Goal: Task Accomplishment & Management: Manage account settings

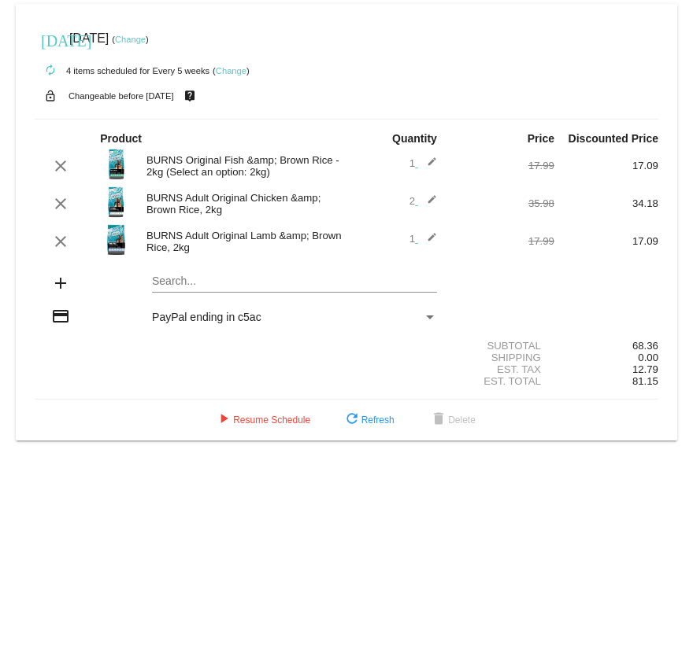
click at [146, 39] on link "Change" at bounding box center [130, 39] width 31 height 9
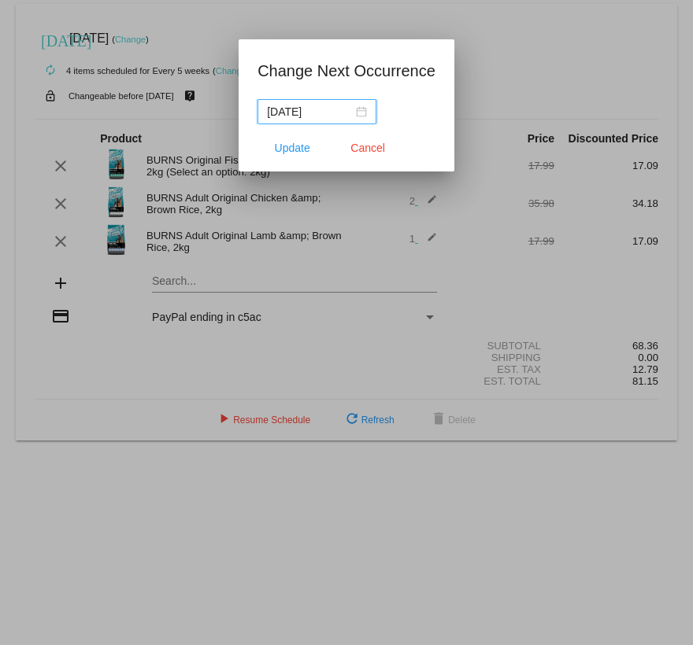
click at [321, 110] on input "[DATE]" at bounding box center [310, 111] width 86 height 17
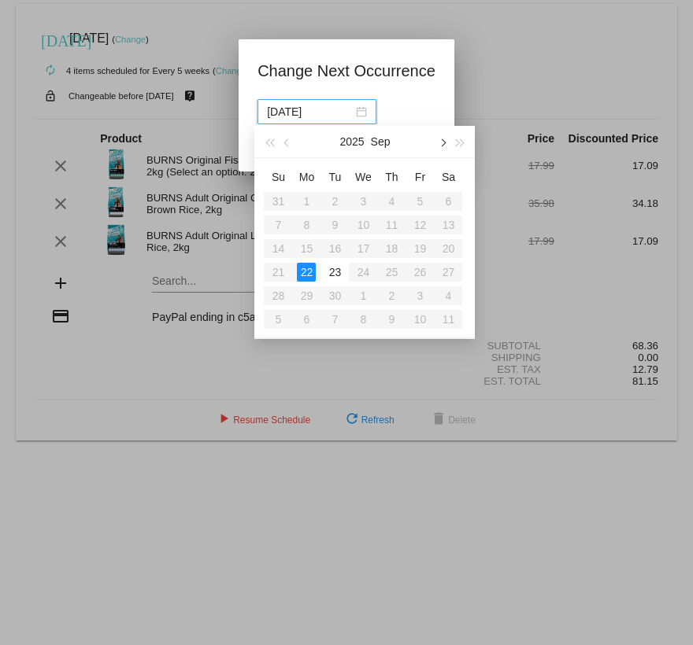
click at [442, 141] on span "button" at bounding box center [442, 143] width 8 height 8
click at [367, 246] on div "15" at bounding box center [362, 248] width 19 height 19
type input "[DATE]"
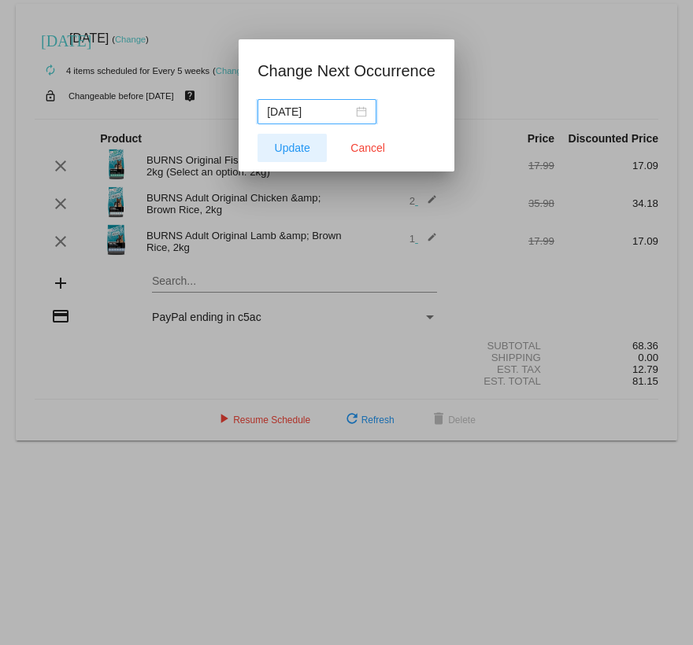
click at [305, 148] on span "Update" at bounding box center [292, 148] width 35 height 13
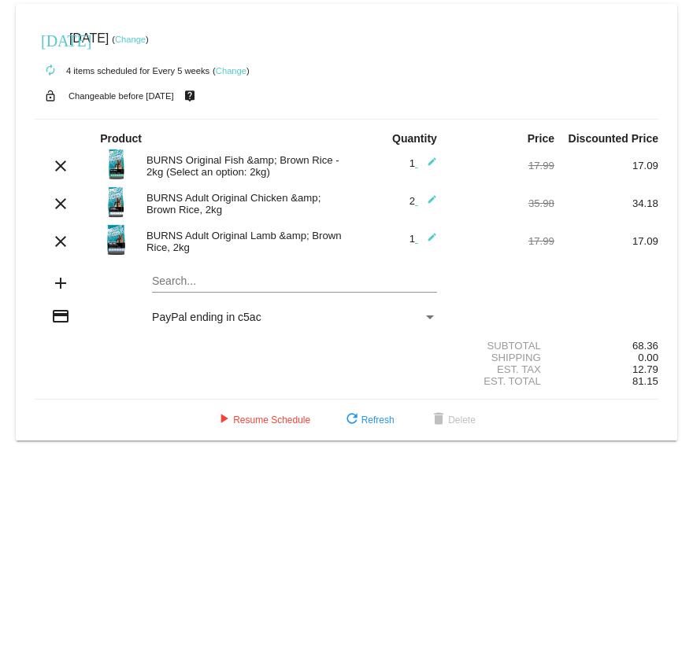
click at [430, 318] on div "Payment Method" at bounding box center [430, 318] width 8 height 4
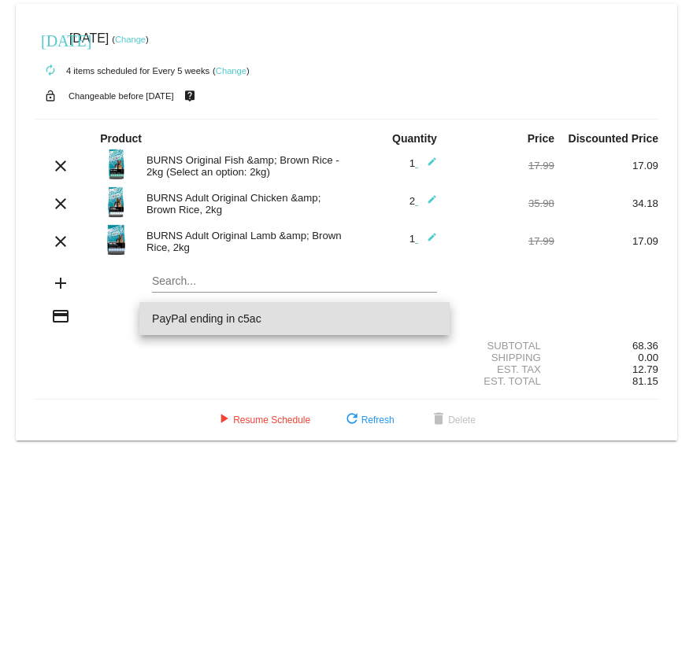
click at [234, 74] on div at bounding box center [346, 322] width 693 height 645
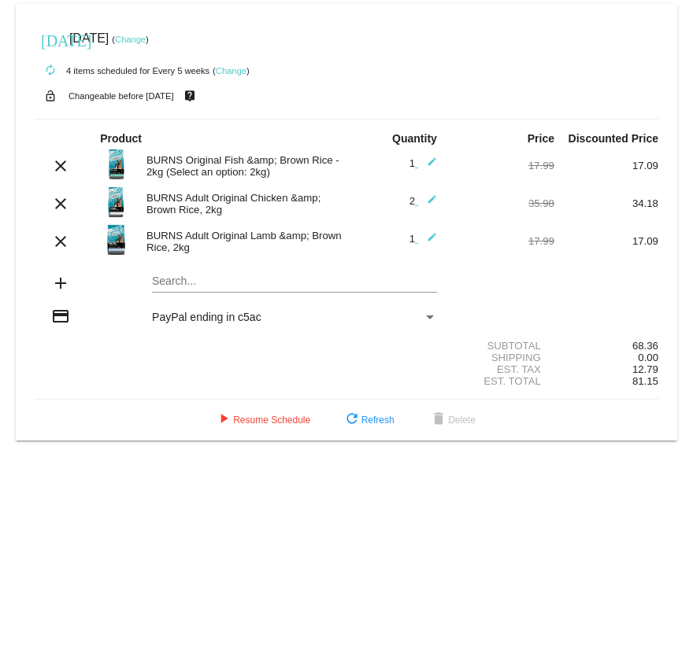
click at [236, 68] on link "Change" at bounding box center [231, 70] width 31 height 9
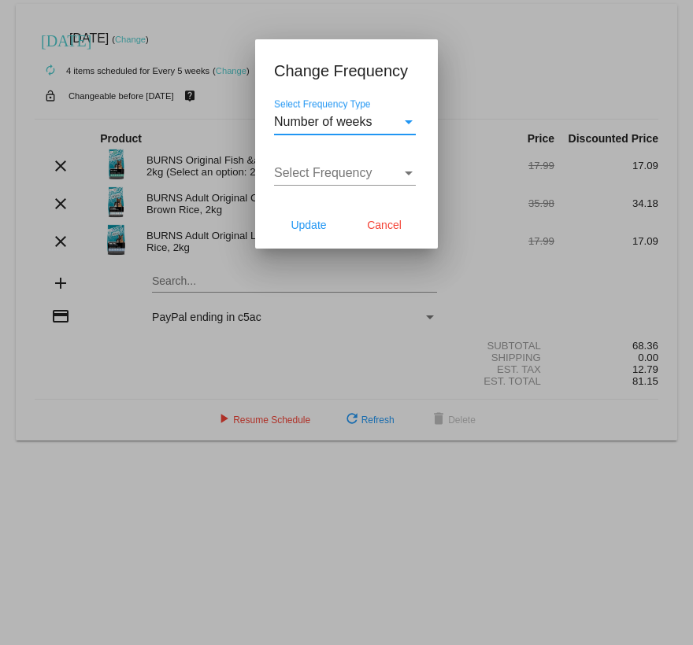
click at [334, 124] on span "Number of weeks" at bounding box center [323, 121] width 98 height 13
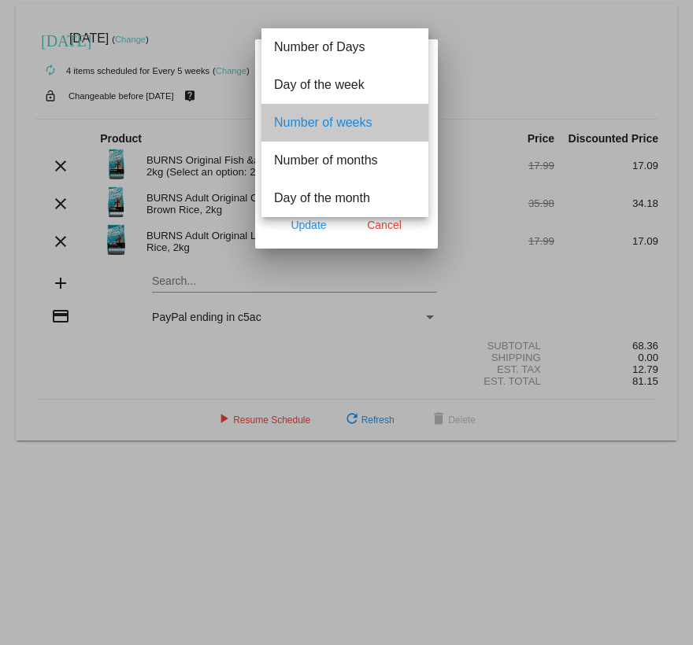
click at [334, 126] on span "Number of weeks" at bounding box center [345, 123] width 142 height 38
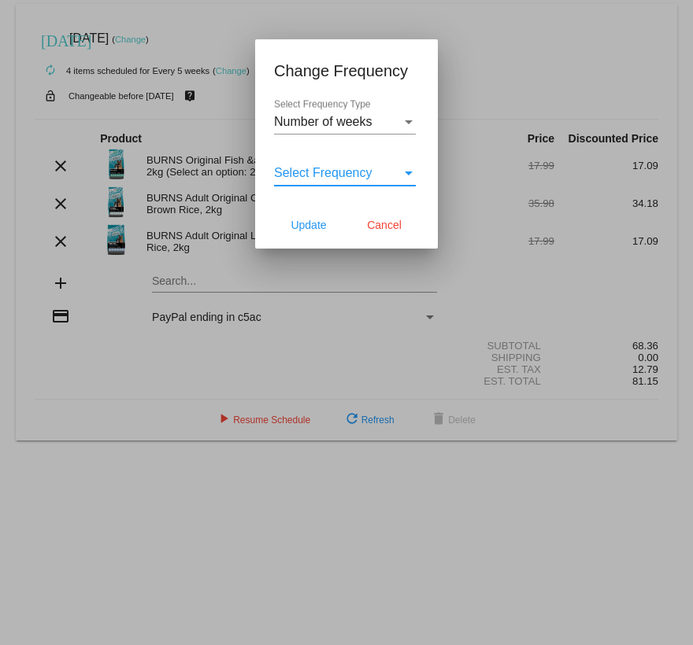
click at [328, 177] on span "Select Frequency" at bounding box center [323, 172] width 98 height 13
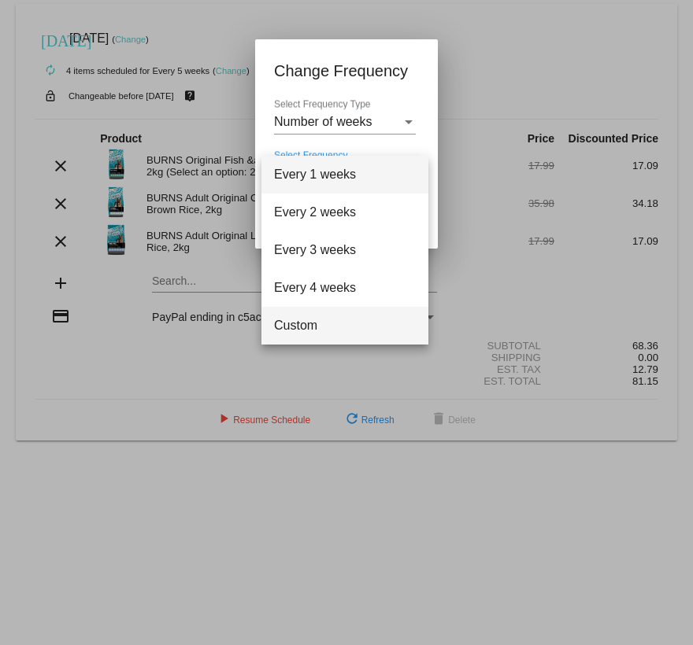
click at [308, 323] on span "Custom" at bounding box center [345, 326] width 142 height 38
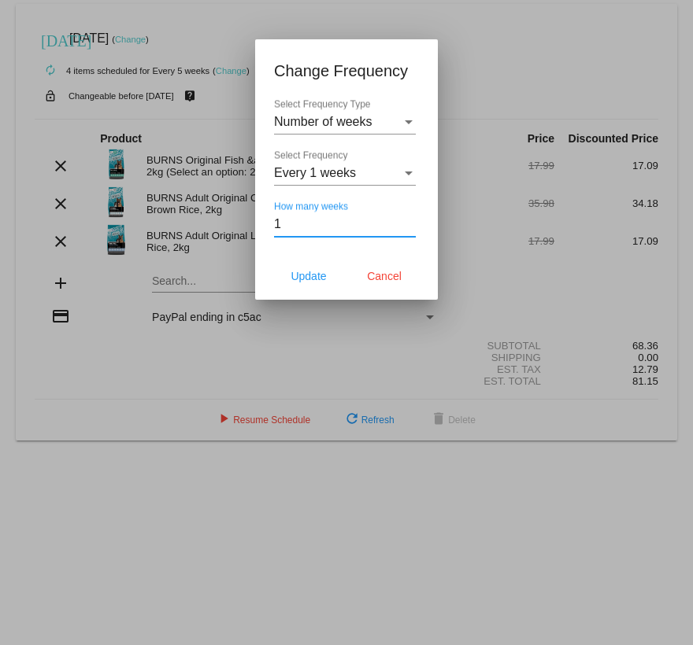
click at [409, 223] on input "1" at bounding box center [345, 224] width 142 height 14
click at [410, 223] on input "2" at bounding box center [345, 224] width 142 height 14
click at [410, 223] on input "3" at bounding box center [345, 224] width 142 height 14
click at [410, 223] on input "4" at bounding box center [345, 224] width 142 height 14
click at [410, 223] on input "5" at bounding box center [345, 224] width 142 height 14
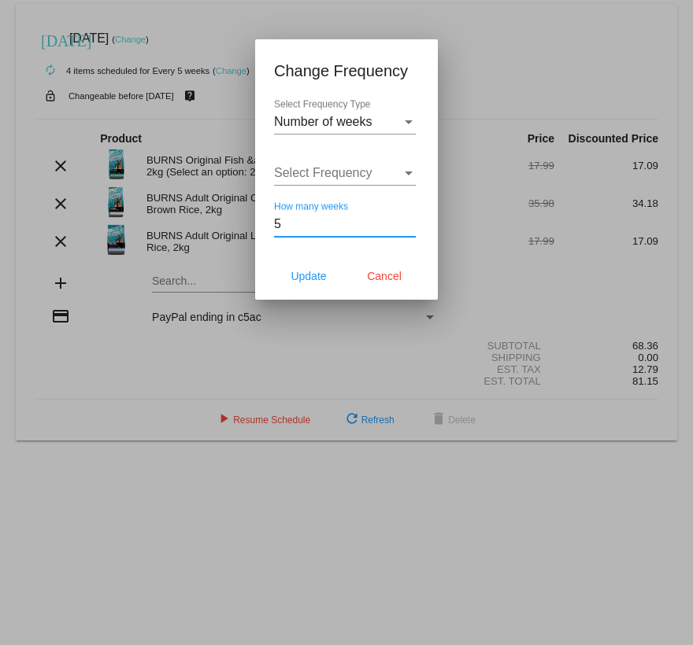
type input "6"
click at [410, 223] on input "6" at bounding box center [345, 224] width 142 height 14
click at [312, 283] on span "Update" at bounding box center [307, 276] width 35 height 13
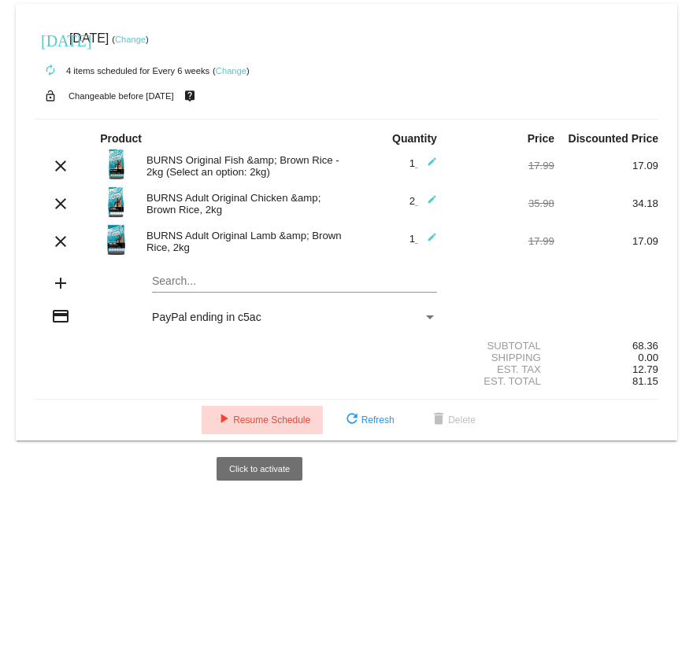
click at [253, 419] on span "play_arrow Resume Schedule" at bounding box center [262, 420] width 96 height 11
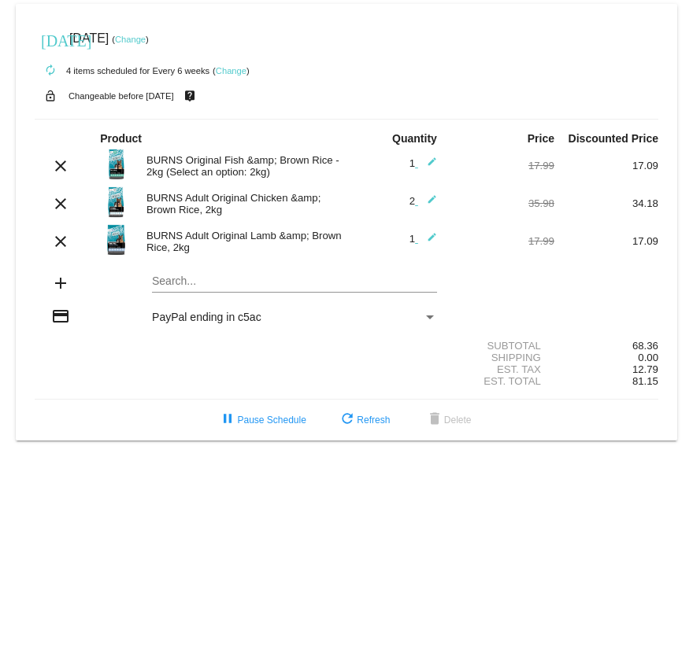
click at [146, 38] on link "Change" at bounding box center [130, 39] width 31 height 9
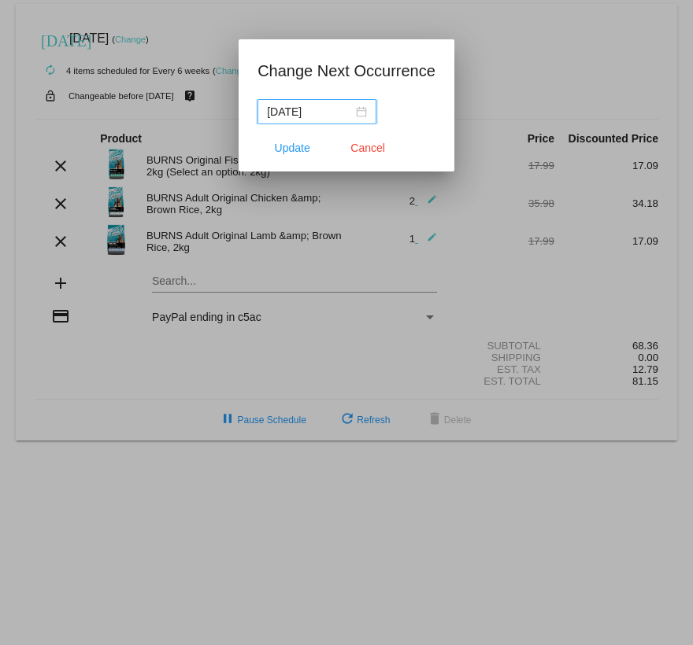
click at [314, 114] on input "[DATE]" at bounding box center [310, 111] width 86 height 17
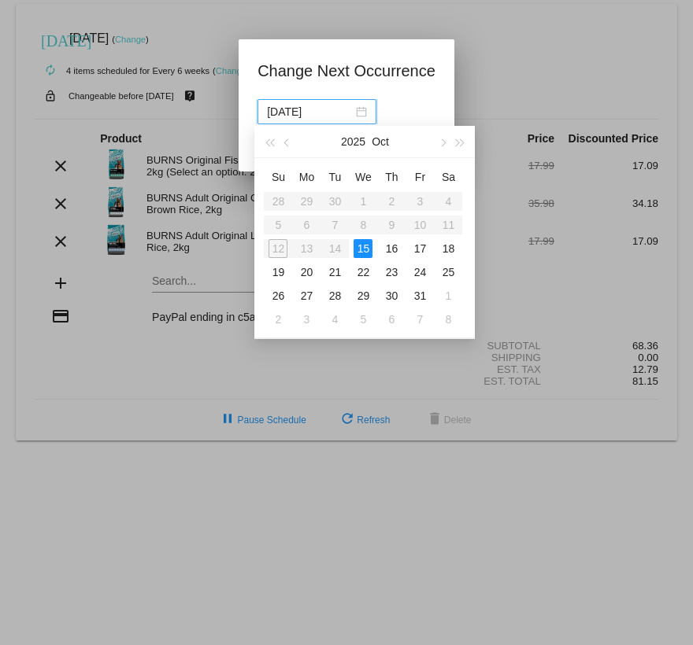
click at [275, 252] on table "Su Mo Tu We Th Fr Sa 28 29 30 1 2 3 4 5 6 7 8 9 10 11 12 13 14 15 16 17 18 19 2…" at bounding box center [363, 248] width 198 height 167
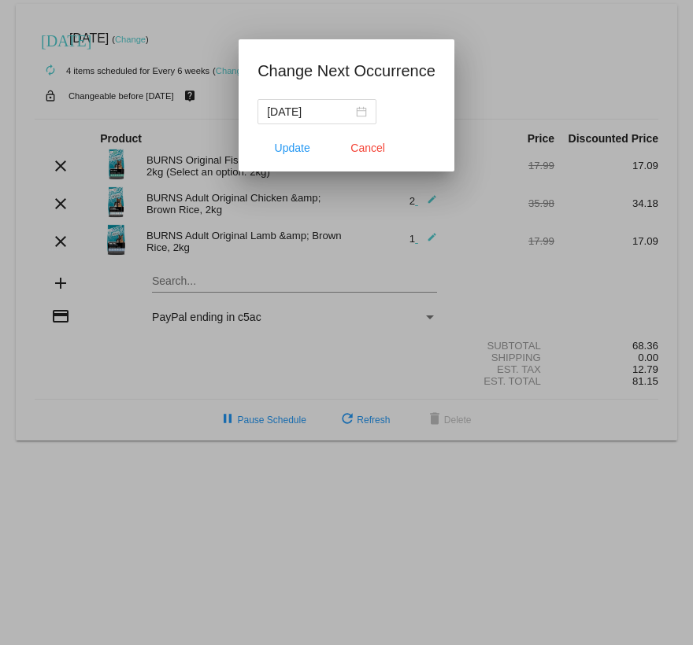
click at [566, 143] on div at bounding box center [346, 322] width 693 height 645
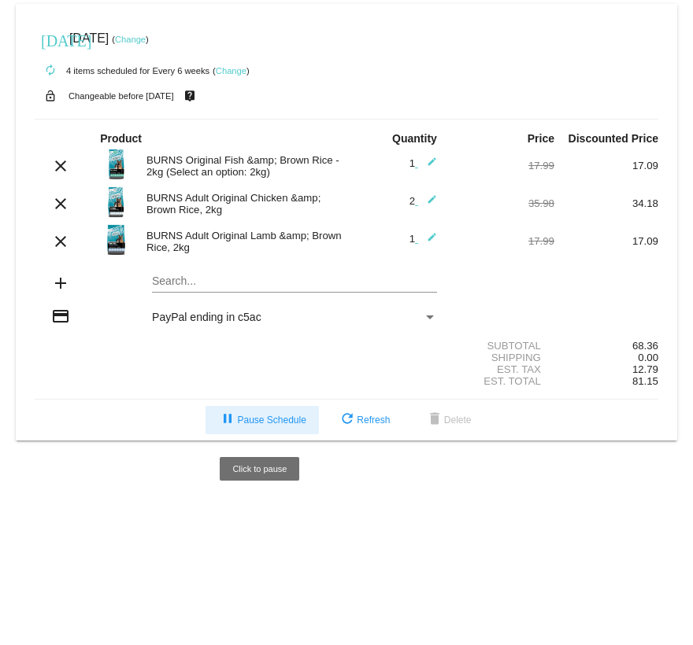
click at [234, 422] on span "pause Pause Schedule" at bounding box center [261, 420] width 87 height 11
